Goal: Task Accomplishment & Management: Manage account settings

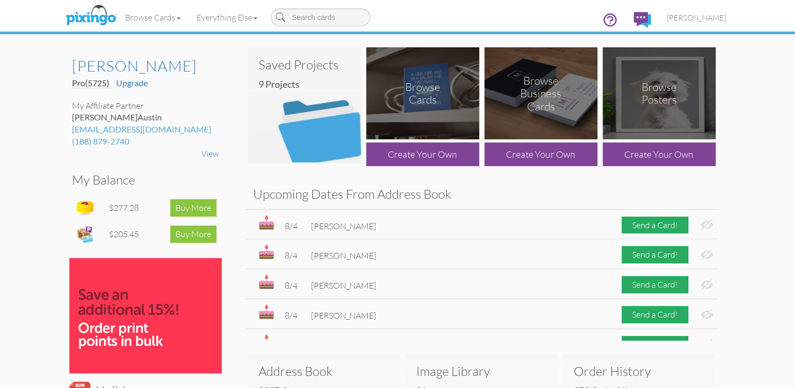
click at [322, 18] on input at bounding box center [321, 17] width 100 height 18
type input "[PERSON_NAME]"
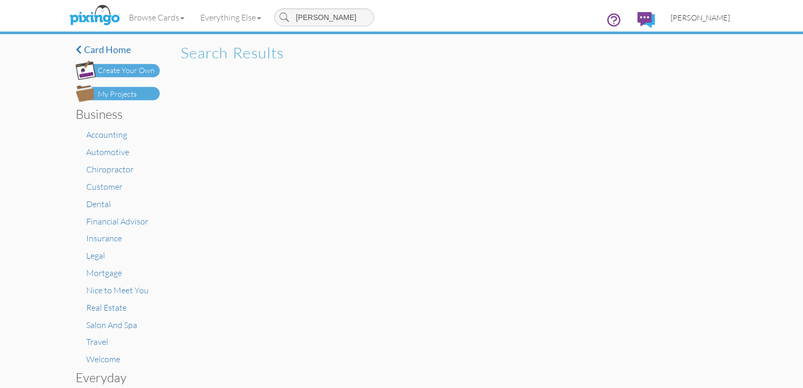
click at [705, 21] on span "[PERSON_NAME]" at bounding box center [700, 17] width 59 height 9
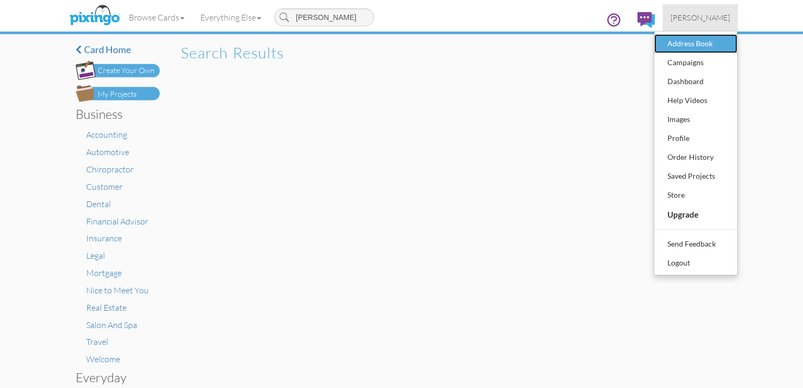
click at [699, 41] on div "Address Book" at bounding box center [696, 44] width 62 height 16
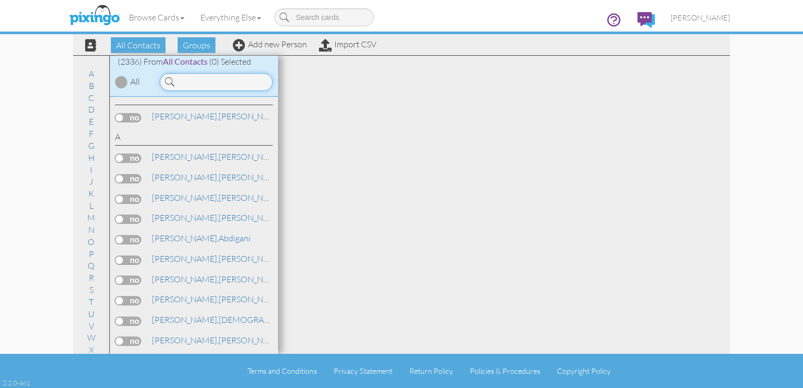
click at [241, 80] on input at bounding box center [216, 82] width 113 height 18
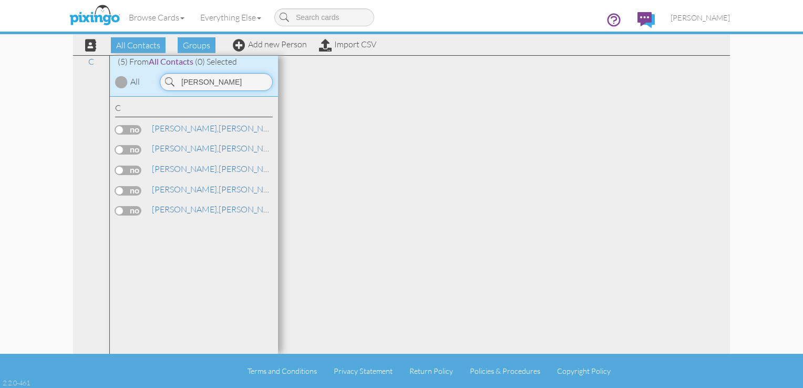
type input "carroll"
click at [132, 167] on label at bounding box center [128, 170] width 26 height 9
click at [0, 0] on input "checkbox" at bounding box center [0, 0] width 0 height 0
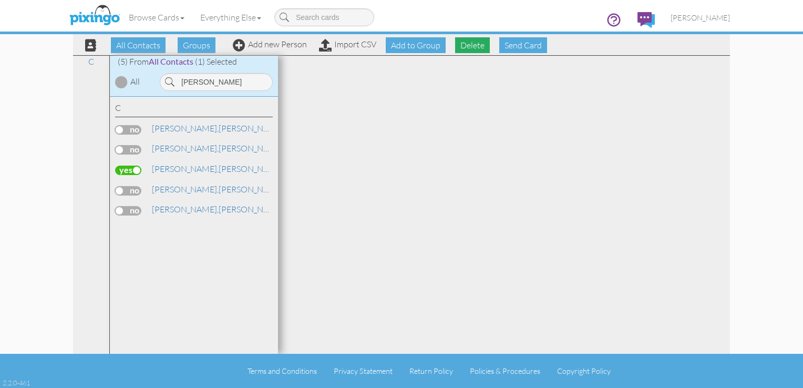
click at [478, 43] on span "Delete" at bounding box center [472, 45] width 35 height 16
